Goal: Task Accomplishment & Management: Manage account settings

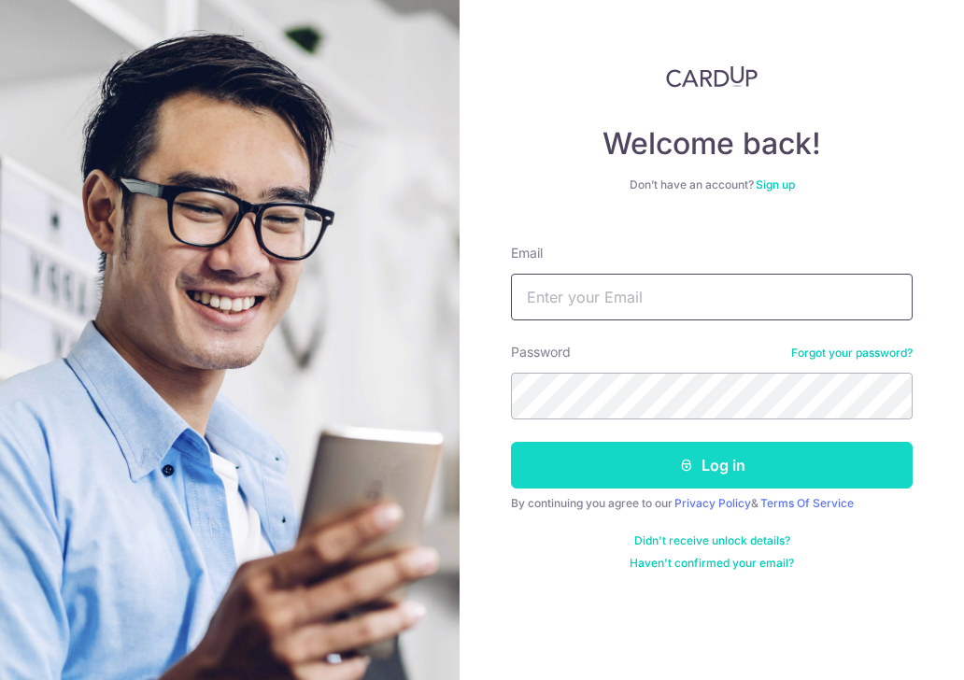
type input "[EMAIL_ADDRESS][DOMAIN_NAME]"
click at [728, 462] on button "Log in" at bounding box center [712, 465] width 402 height 47
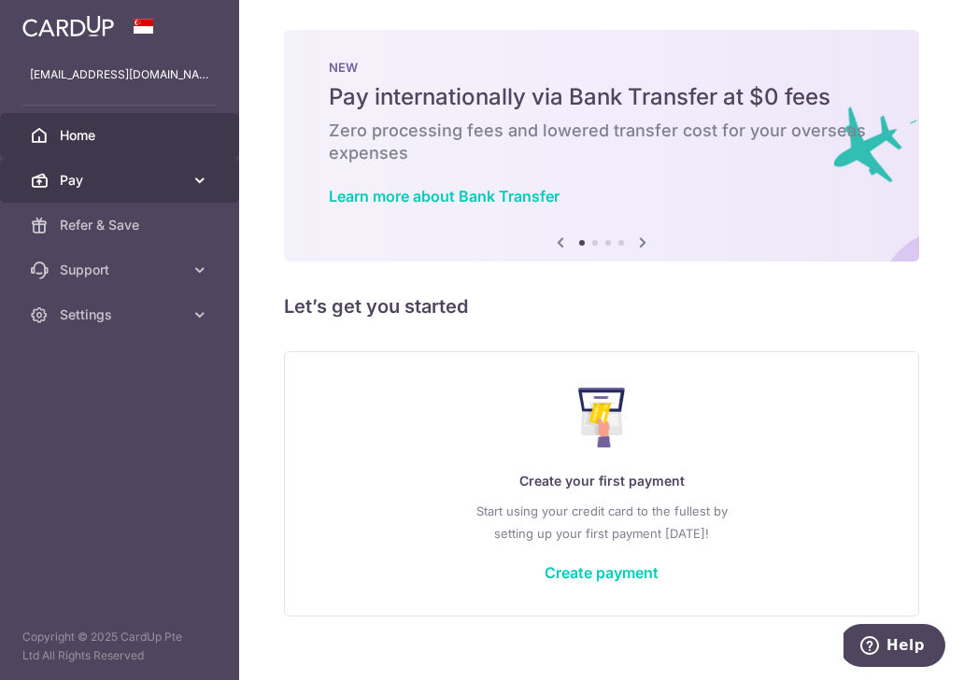
click at [171, 171] on span "Pay" at bounding box center [121, 180] width 123 height 19
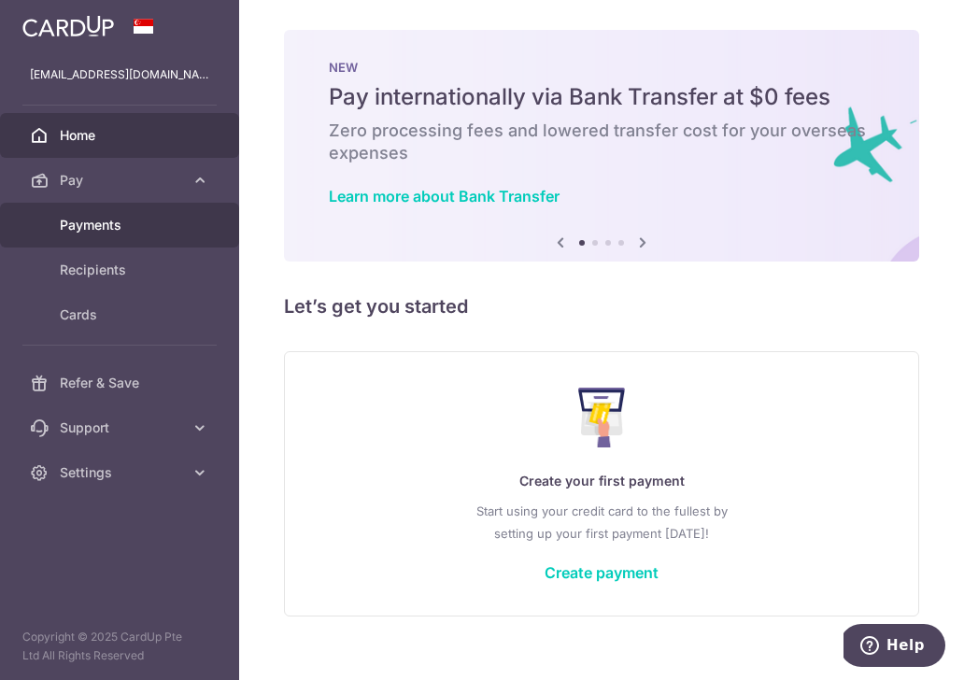
click at [106, 228] on span "Payments" at bounding box center [121, 225] width 123 height 19
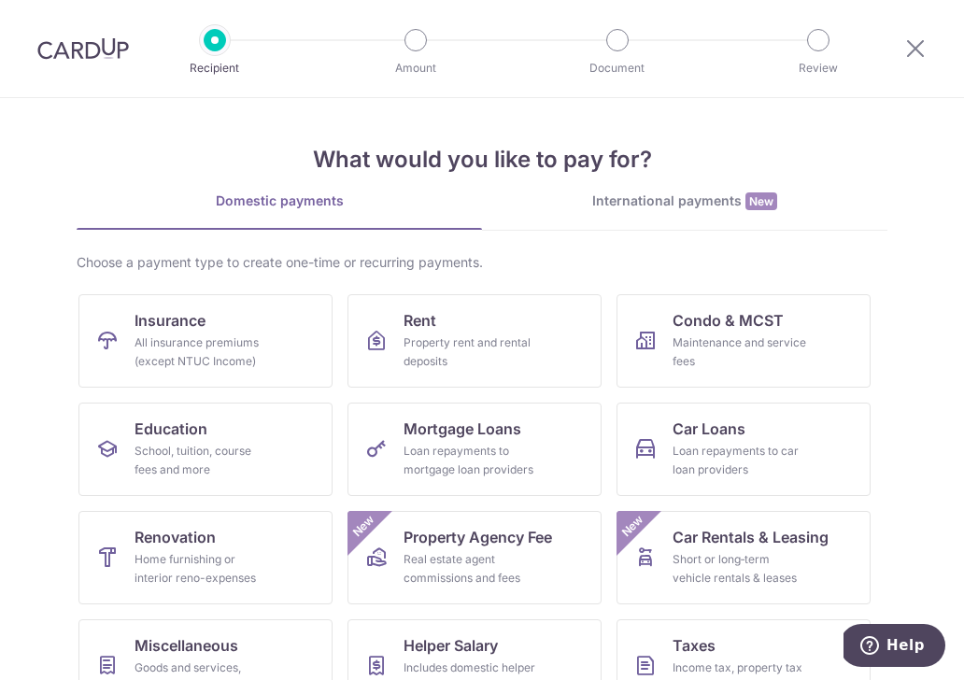
click at [661, 209] on div "International payments New" at bounding box center [684, 201] width 405 height 20
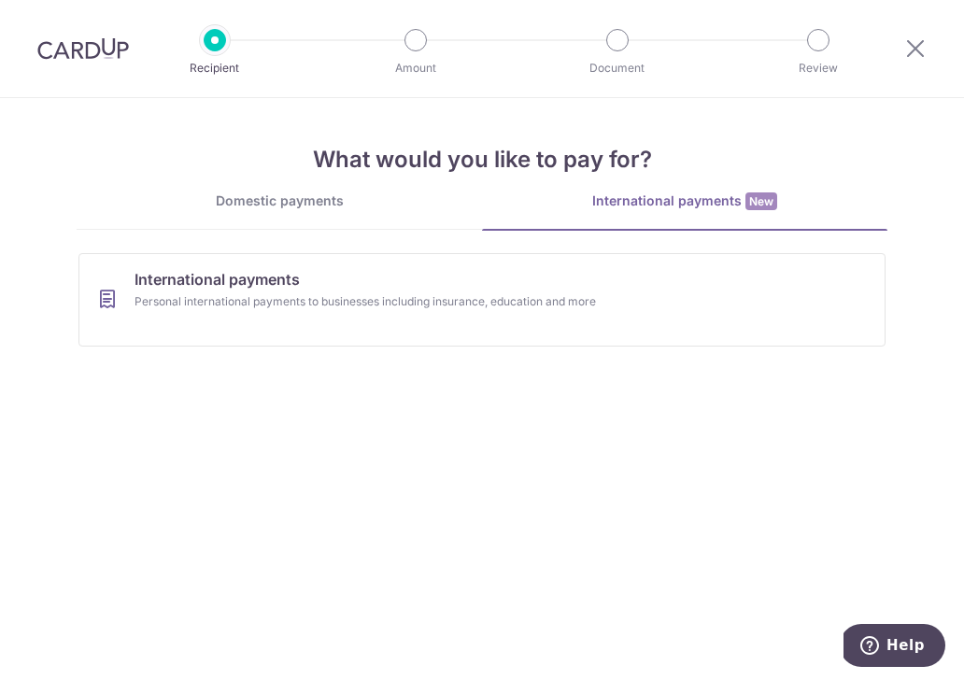
click at [923, 64] on div at bounding box center [915, 48] width 97 height 97
click at [922, 57] on icon at bounding box center [915, 47] width 22 height 23
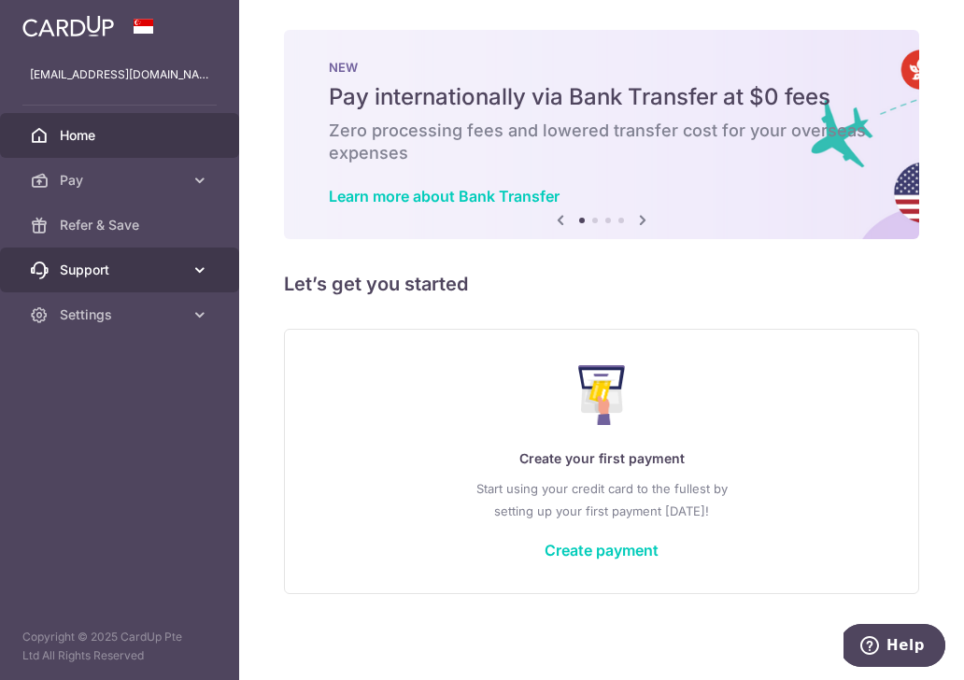
click at [109, 268] on span "Support" at bounding box center [121, 270] width 123 height 19
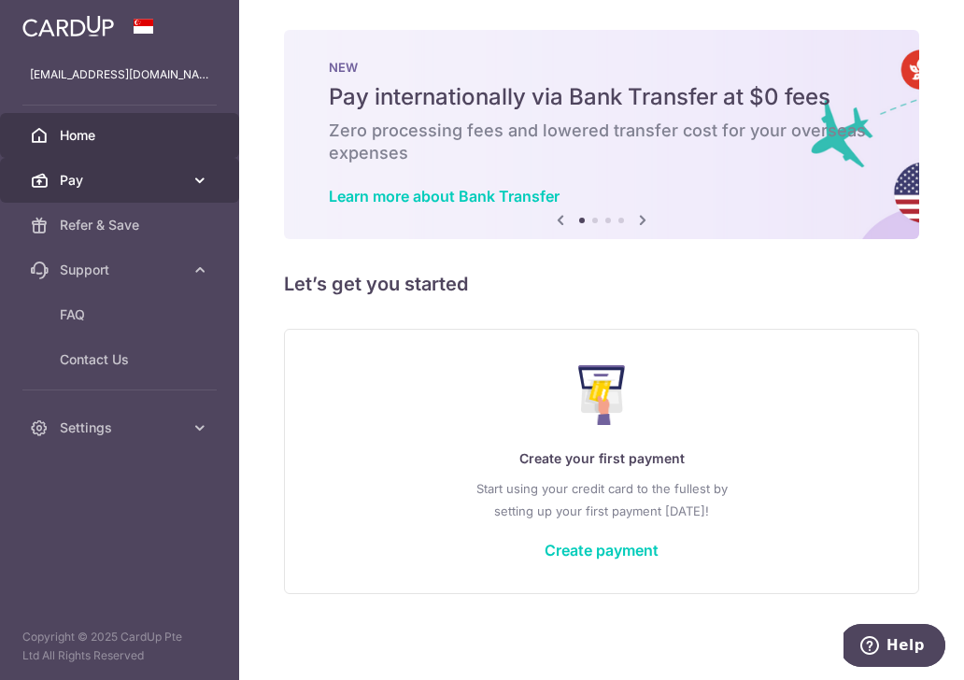
click at [148, 181] on span "Pay" at bounding box center [121, 180] width 123 height 19
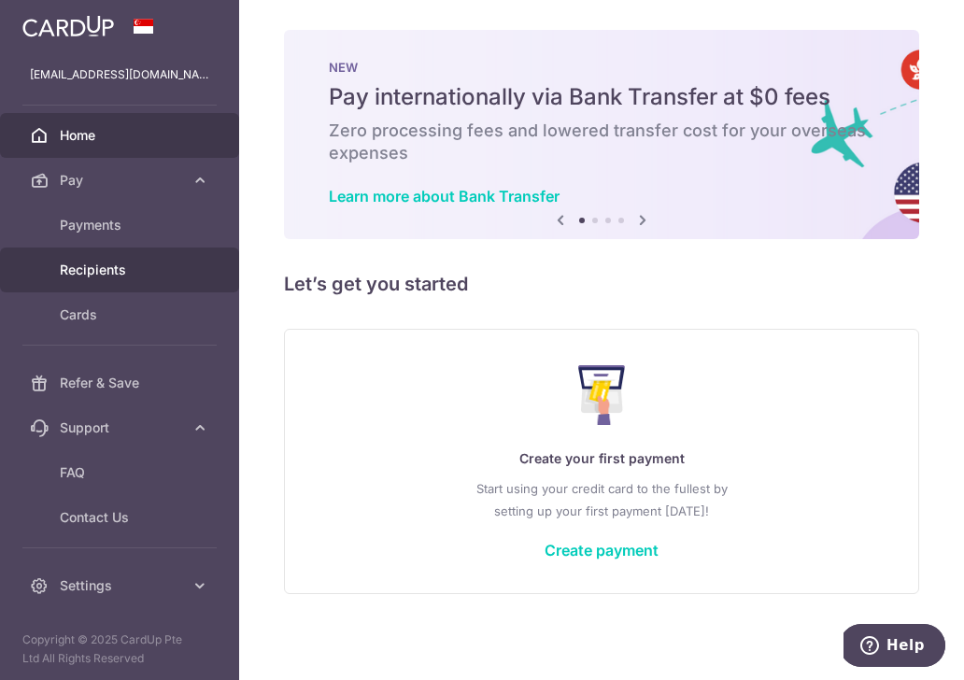
click at [119, 276] on span "Recipients" at bounding box center [121, 270] width 123 height 19
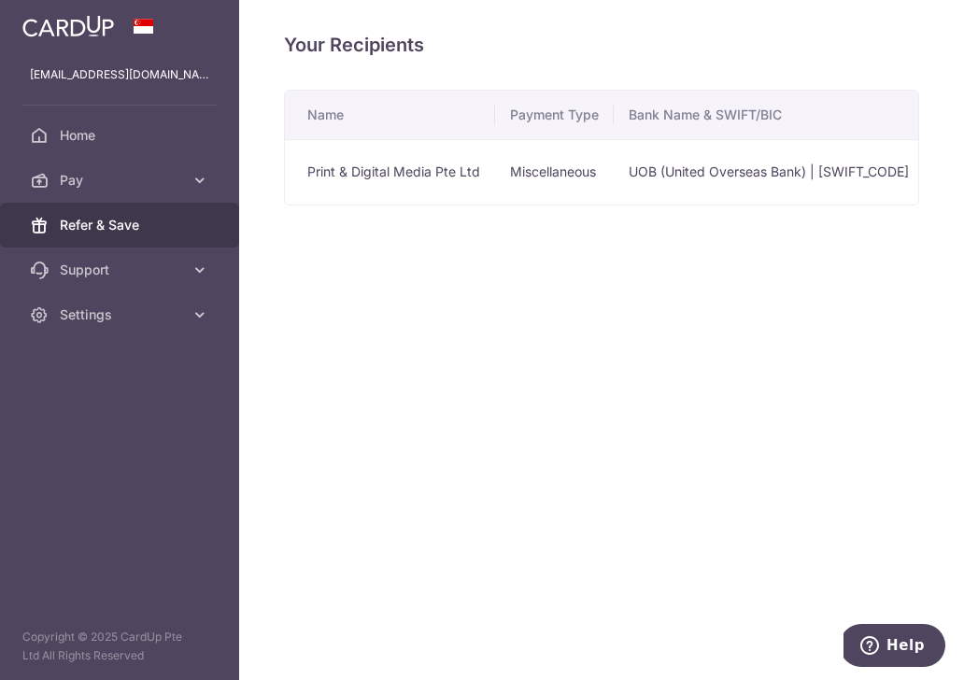
click at [130, 236] on link "Refer & Save" at bounding box center [119, 225] width 239 height 45
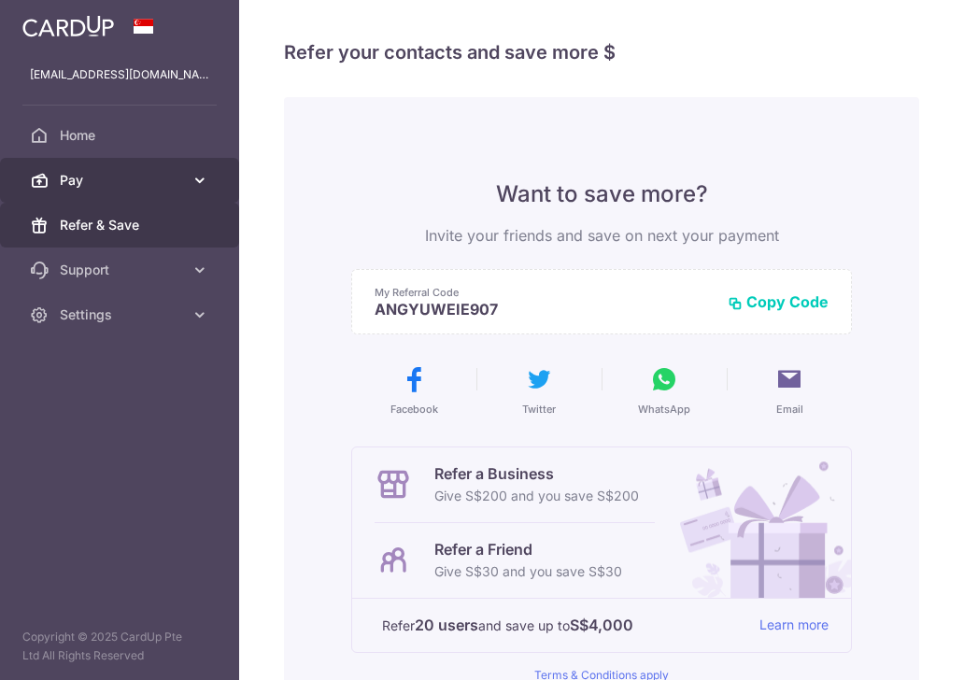
click at [123, 173] on span "Pay" at bounding box center [121, 180] width 123 height 19
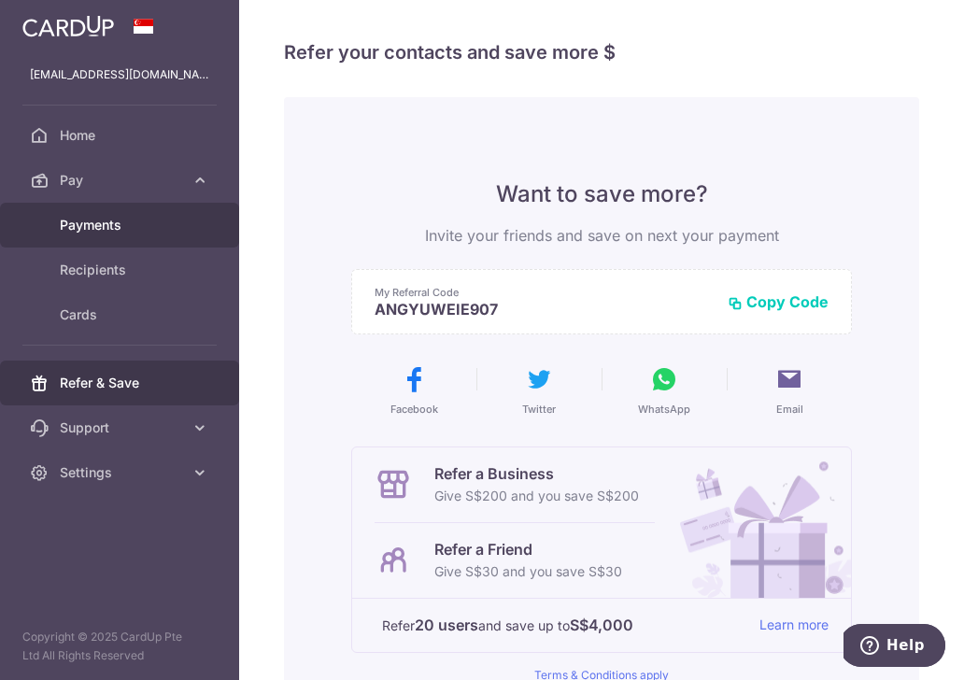
click at [116, 224] on span "Payments" at bounding box center [121, 225] width 123 height 19
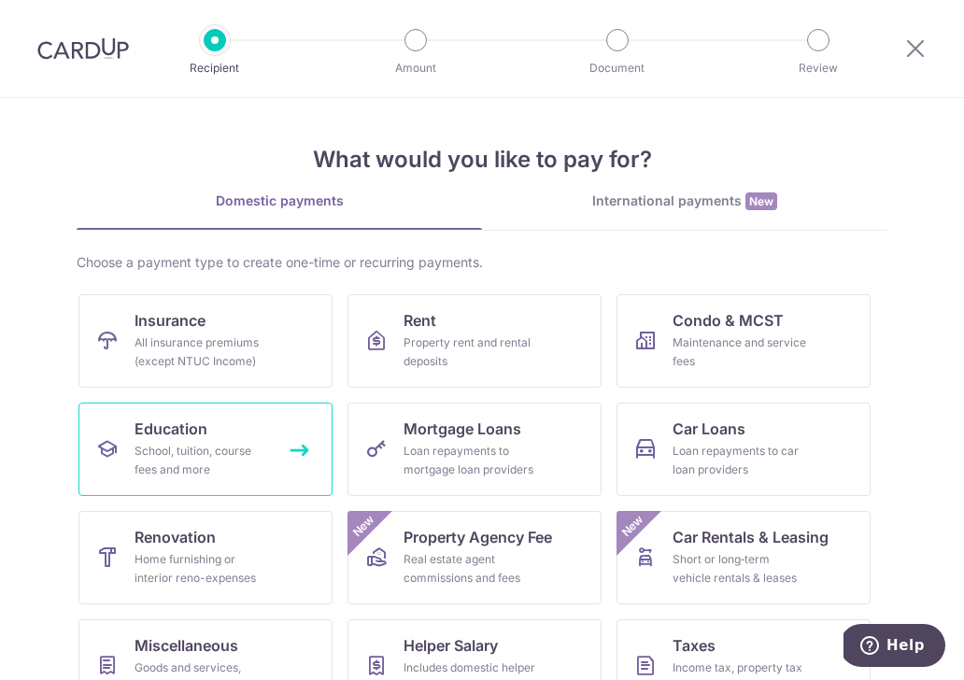
scroll to position [156, 0]
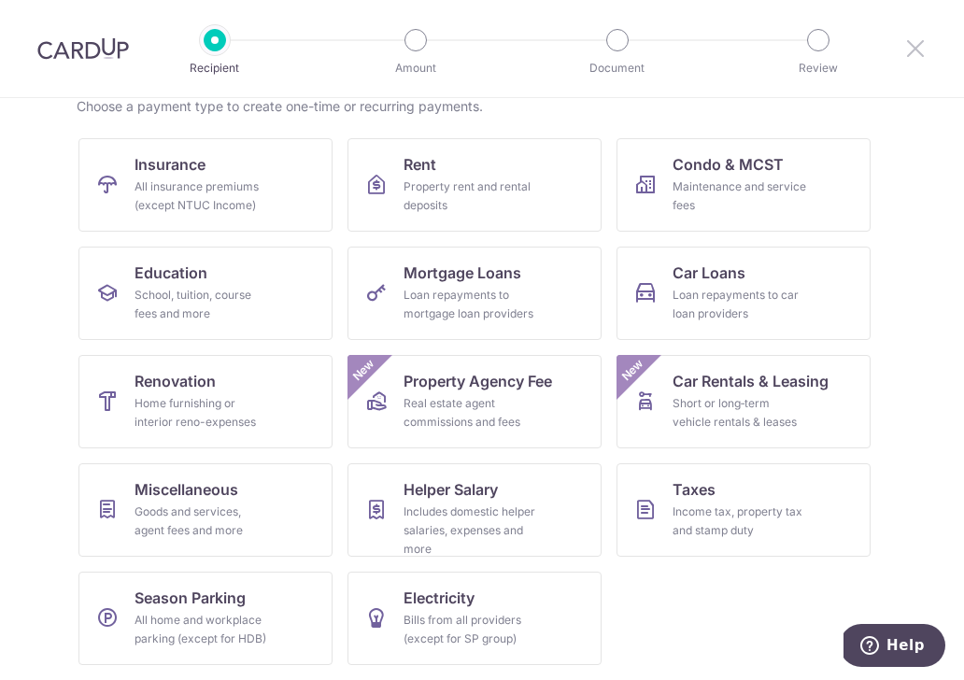
click at [913, 50] on icon at bounding box center [915, 47] width 22 height 23
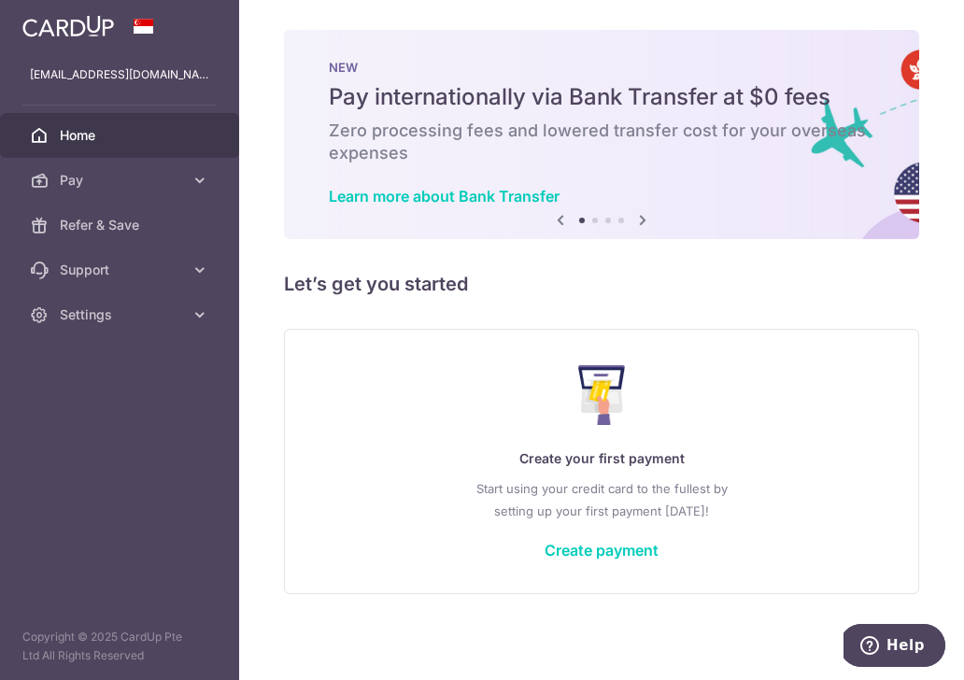
scroll to position [2, 0]
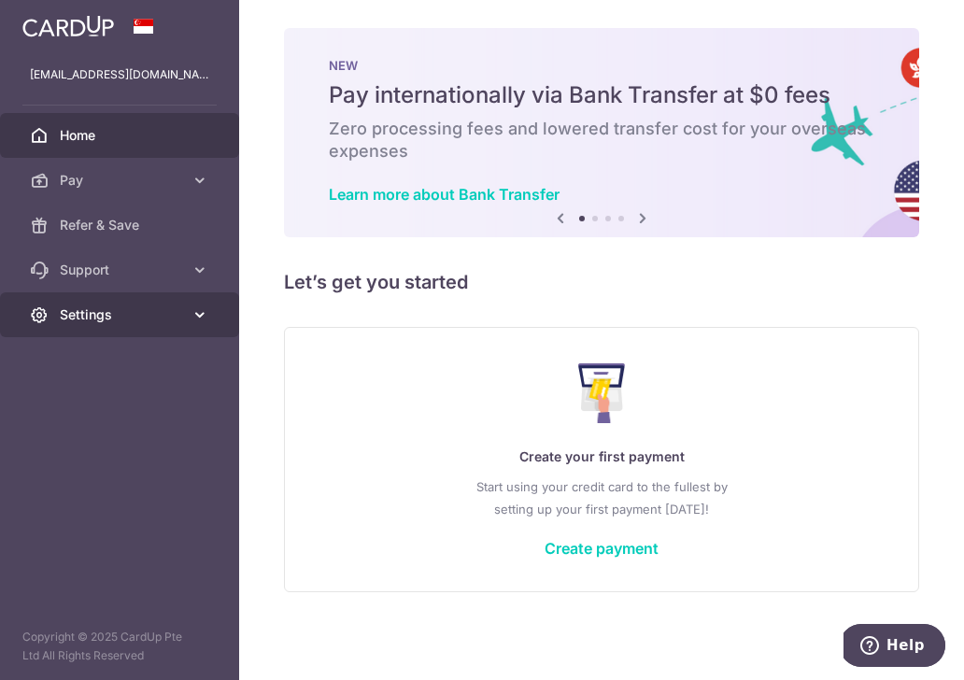
click at [136, 313] on span "Settings" at bounding box center [121, 314] width 123 height 19
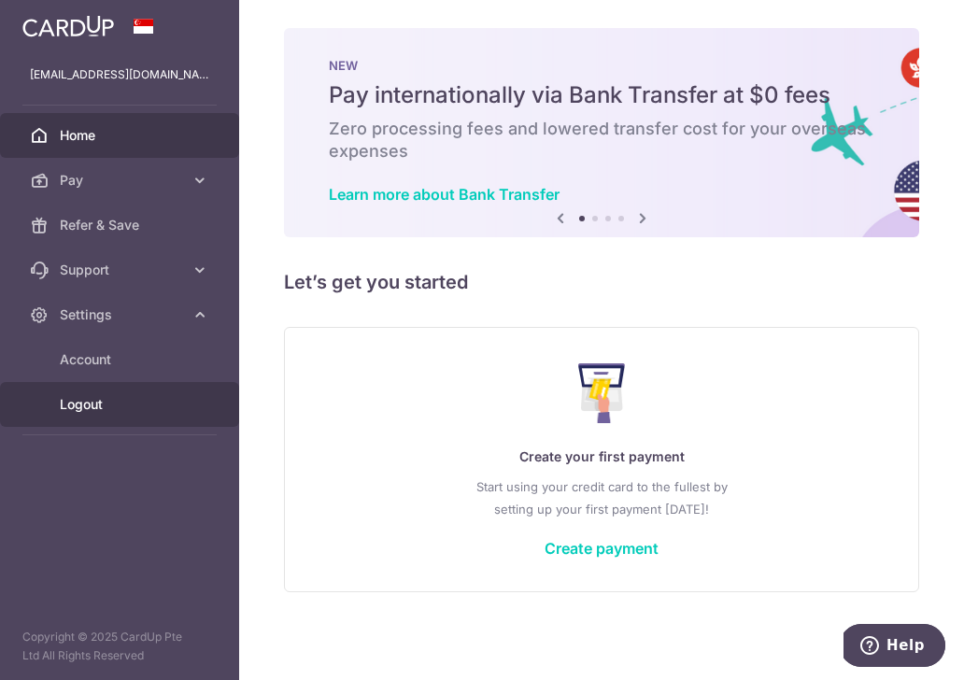
click at [92, 403] on span "Logout" at bounding box center [121, 404] width 123 height 19
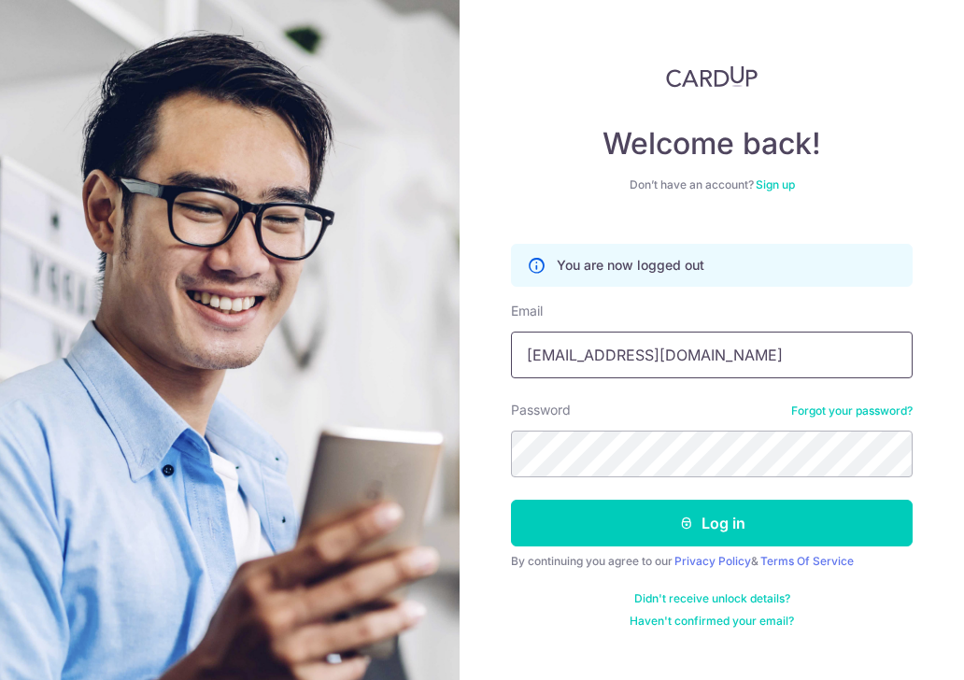
drag, startPoint x: 718, startPoint y: 358, endPoint x: 443, endPoint y: 350, distance: 275.6
click at [442, 346] on section "Welcome back! Don’t have an account? Sign up You are now logged out Email eilee…" at bounding box center [482, 340] width 964 height 680
type input "[EMAIL_ADDRESS][DOMAIN_NAME]"
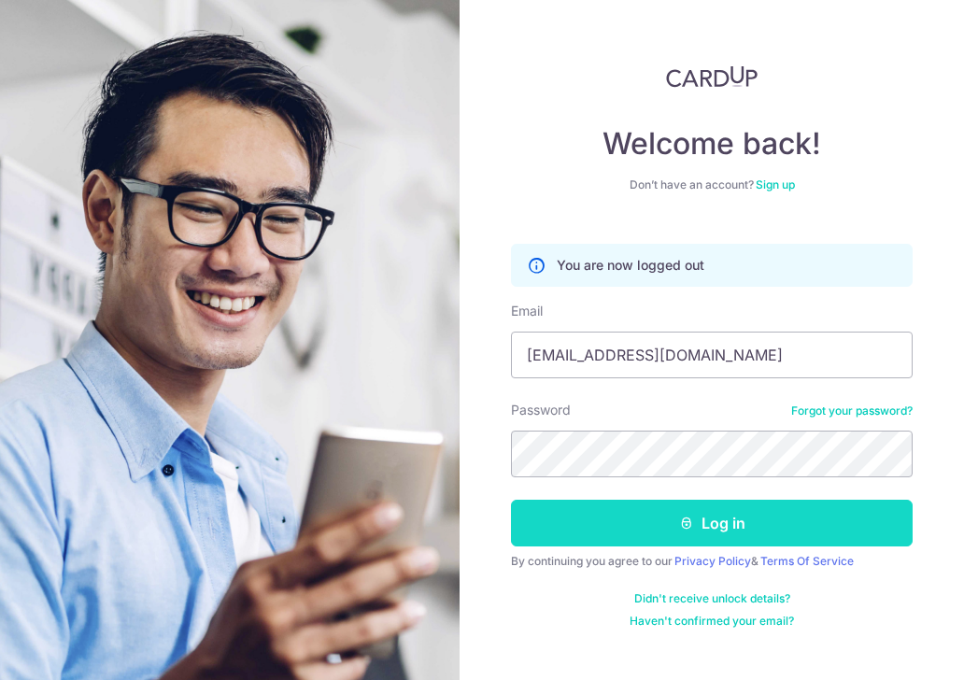
click at [712, 502] on button "Log in" at bounding box center [712, 523] width 402 height 47
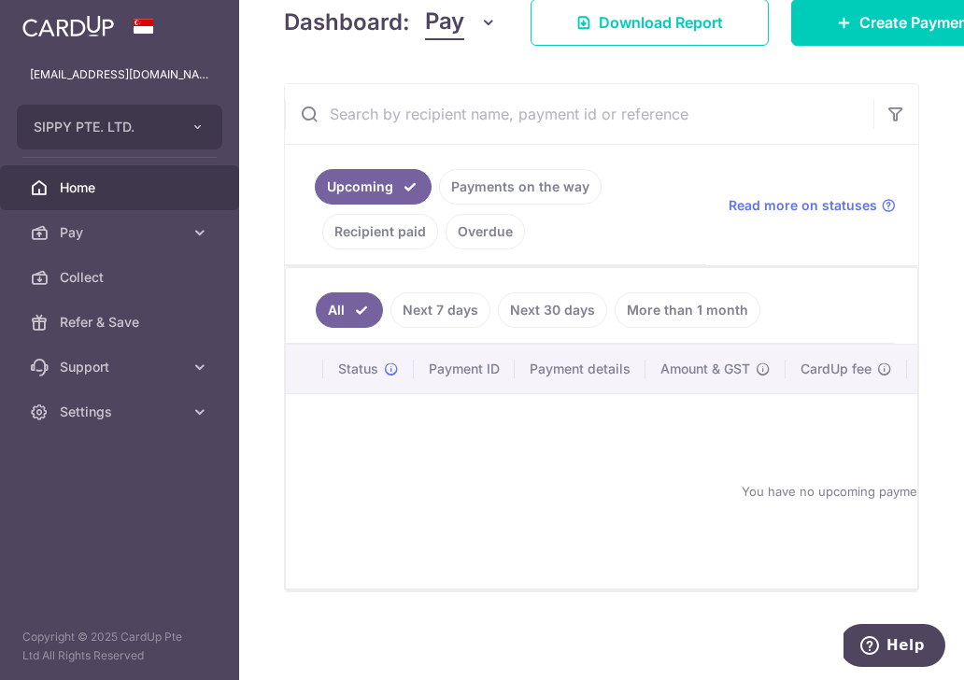
click at [459, 304] on link "Next 7 days" at bounding box center [440, 309] width 100 height 35
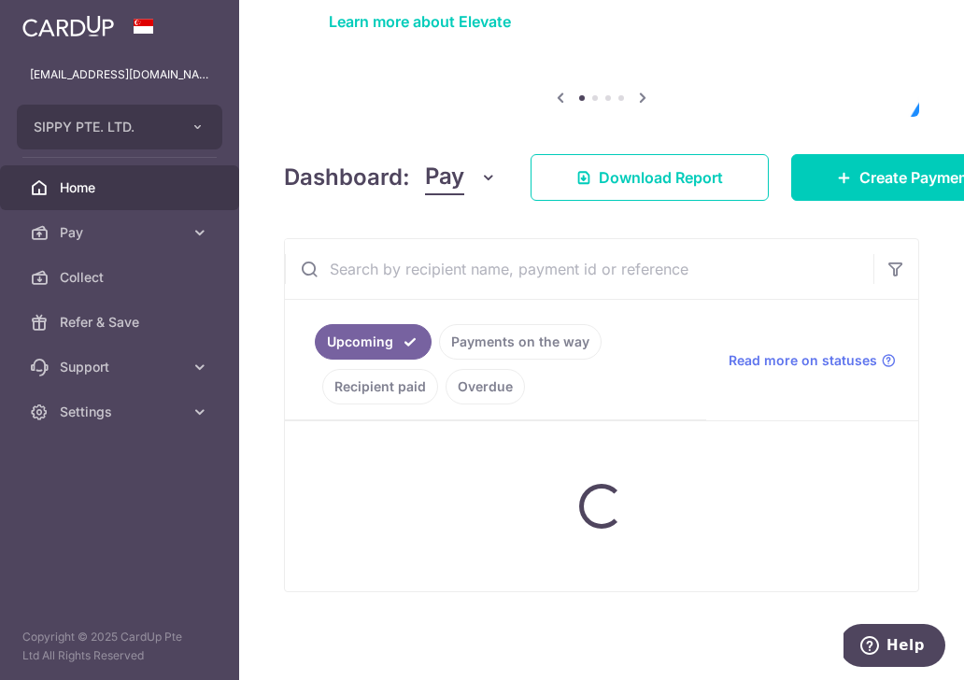
scroll to position [330, 0]
